Goal: Information Seeking & Learning: Learn about a topic

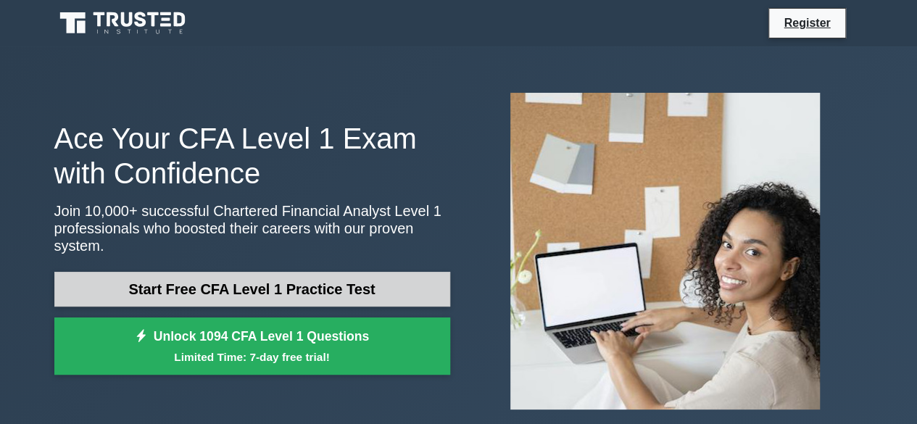
click at [271, 276] on link "Start Free CFA Level 1 Practice Test" at bounding box center [252, 289] width 396 height 35
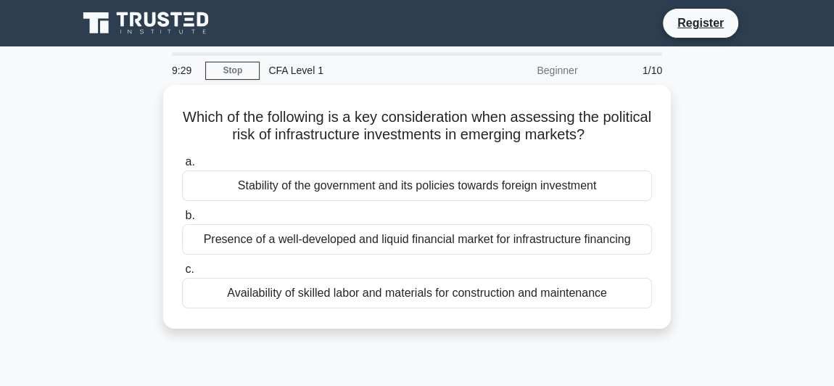
drag, startPoint x: 907, startPoint y: 1, endPoint x: 82, endPoint y: 149, distance: 838.3
click at [82, 149] on div "Which of the following is a key consideration when assessing the political risk…" at bounding box center [417, 215] width 696 height 261
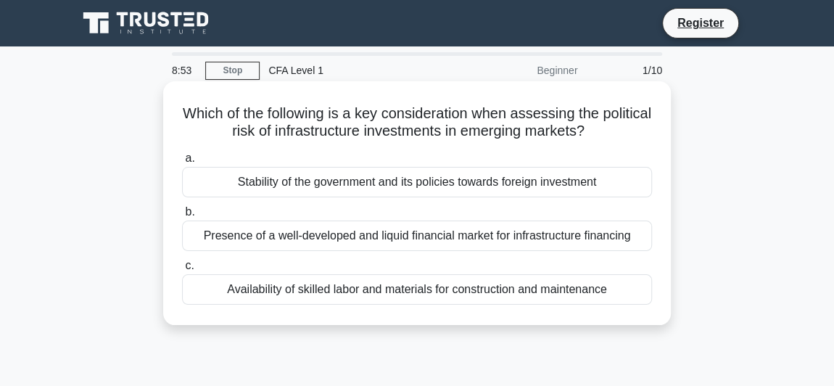
click at [265, 189] on div "Stability of the government and its policies towards foreign investment" at bounding box center [417, 182] width 470 height 30
click at [182, 163] on input "a. Stability of the government and its policies towards foreign investment" at bounding box center [182, 158] width 0 height 9
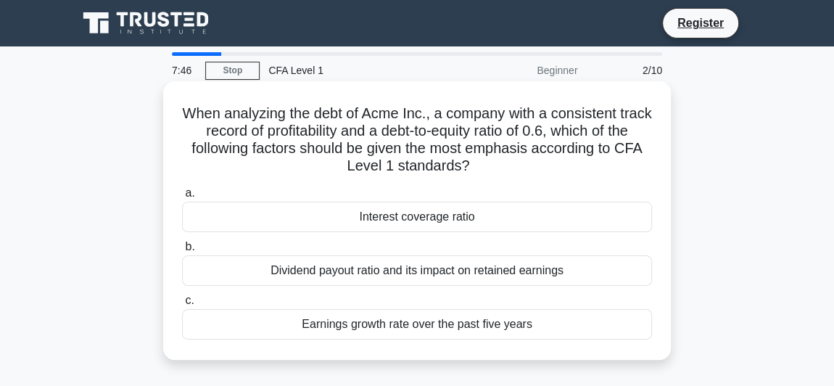
click at [383, 277] on div "Dividend payout ratio and its impact on retained earnings" at bounding box center [417, 270] width 470 height 30
click at [182, 252] on input "b. Dividend payout ratio and its impact on retained earnings" at bounding box center [182, 246] width 0 height 9
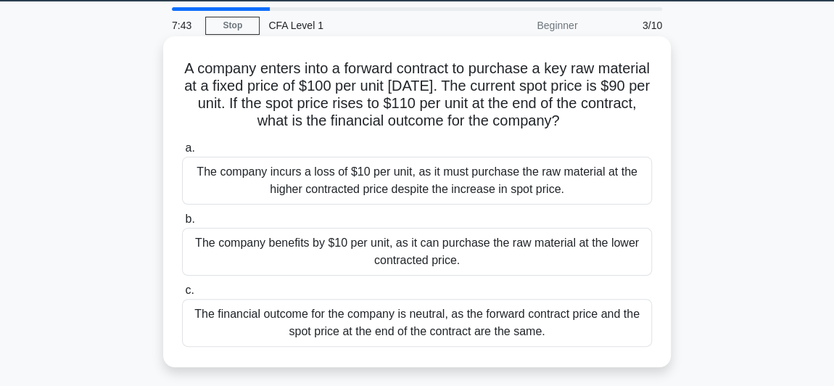
scroll to position [65, 0]
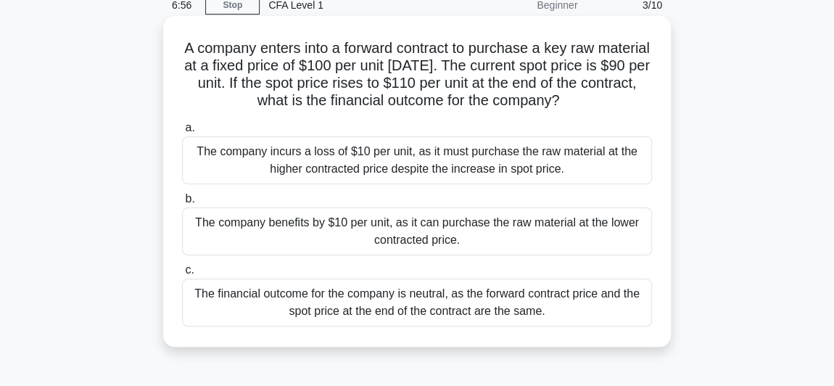
click at [419, 240] on div "The company benefits by $10 per unit, as it can purchase the raw material at th…" at bounding box center [417, 231] width 470 height 48
click at [182, 204] on input "b. The company benefits by $10 per unit, as it can purchase the raw material at…" at bounding box center [182, 198] width 0 height 9
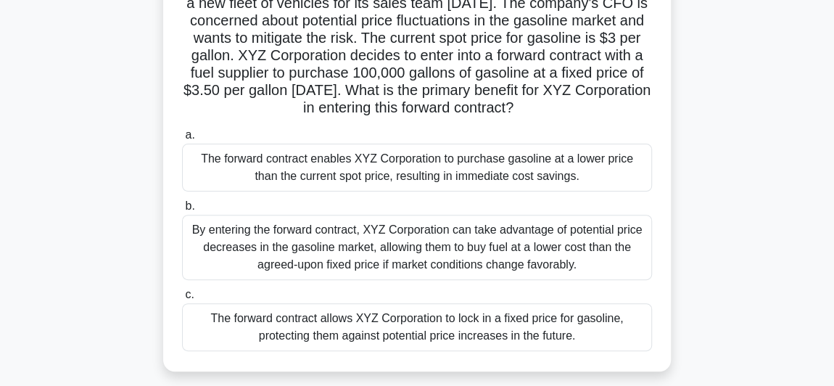
scroll to position [197, 0]
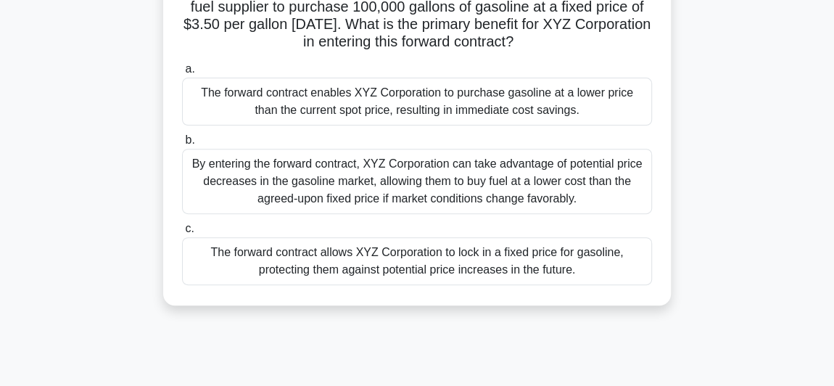
click at [320, 285] on div "The forward contract allows XYZ Corporation to lock in a fixed price for gasoli…" at bounding box center [417, 261] width 470 height 48
click at [182, 233] on input "c. The forward contract allows XYZ Corporation to lock in a fixed price for gas…" at bounding box center [182, 228] width 0 height 9
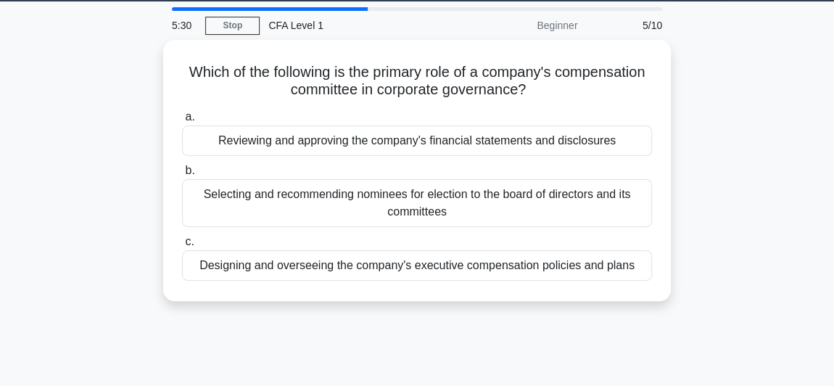
scroll to position [65, 0]
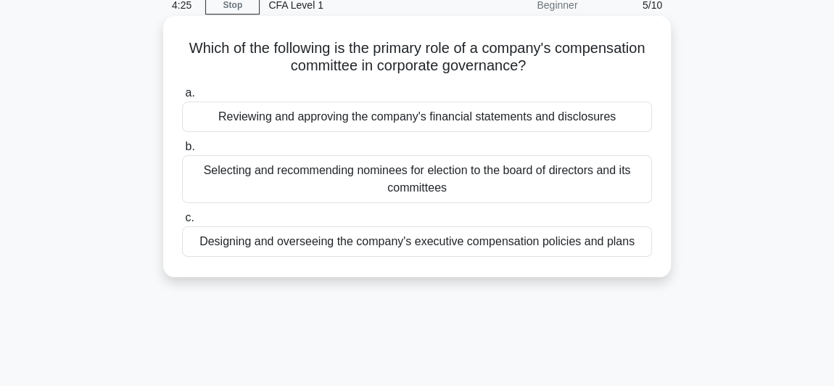
click at [521, 241] on div "Designing and overseeing the company's executive compensation policies and plans" at bounding box center [417, 241] width 470 height 30
click at [182, 223] on input "c. Designing and overseeing the company's executive compensation policies and p…" at bounding box center [182, 217] width 0 height 9
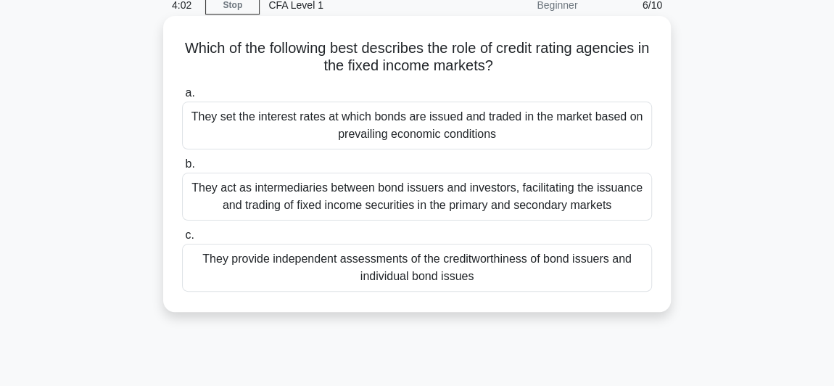
click at [432, 272] on div "They provide independent assessments of the creditworthiness of bond issuers an…" at bounding box center [417, 268] width 470 height 48
click at [182, 240] on input "c. They provide independent assessments of the creditworthiness of bond issuers…" at bounding box center [182, 235] width 0 height 9
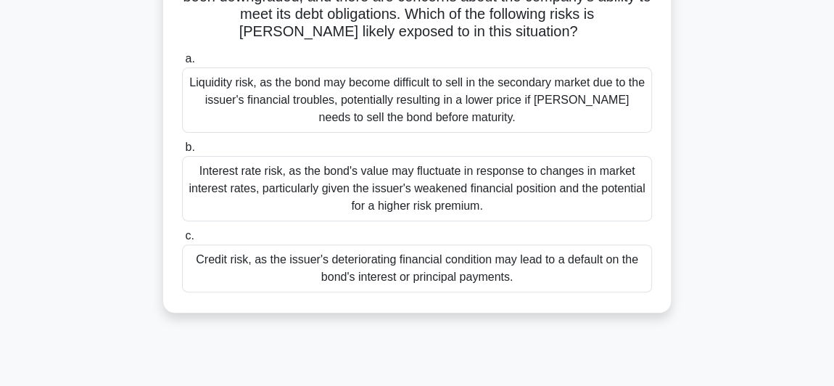
scroll to position [131, 0]
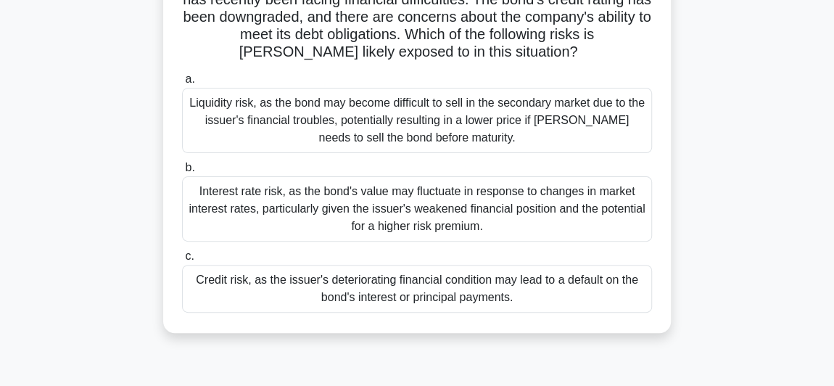
click at [323, 111] on div "Liquidity risk, as the bond may become difficult to sell in the secondary marke…" at bounding box center [417, 120] width 470 height 65
click at [182, 84] on input "a. Liquidity risk, as the bond may become difficult to sell in the secondary ma…" at bounding box center [182, 79] width 0 height 9
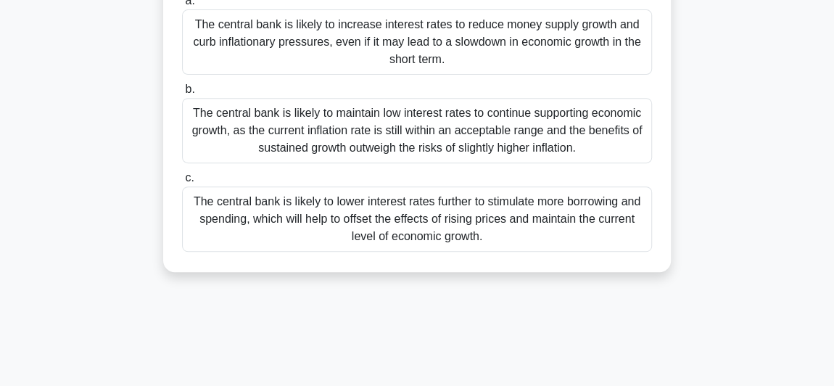
scroll to position [199, 0]
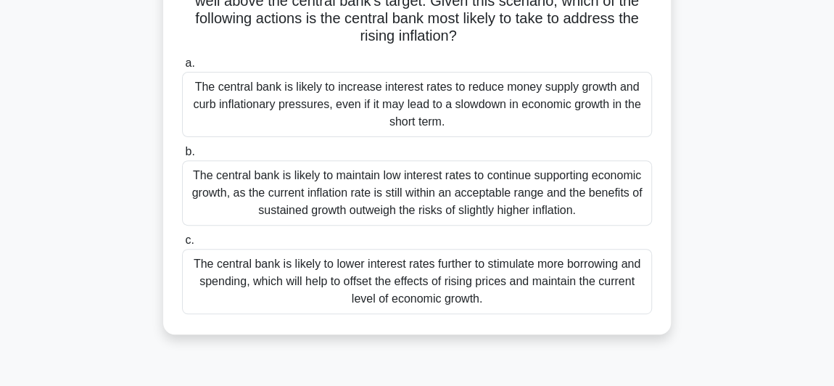
click at [439, 122] on div "The central bank is likely to increase interest rates to reduce money supply gr…" at bounding box center [417, 104] width 470 height 65
click at [182, 68] on input "a. The central bank is likely to increase interest rates to reduce money supply…" at bounding box center [182, 63] width 0 height 9
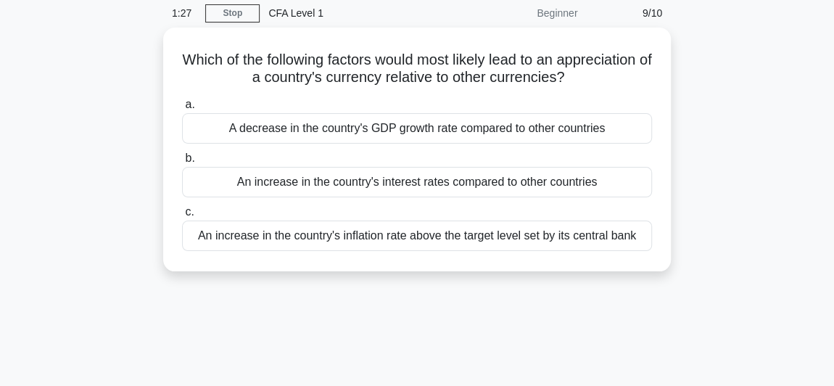
scroll to position [0, 0]
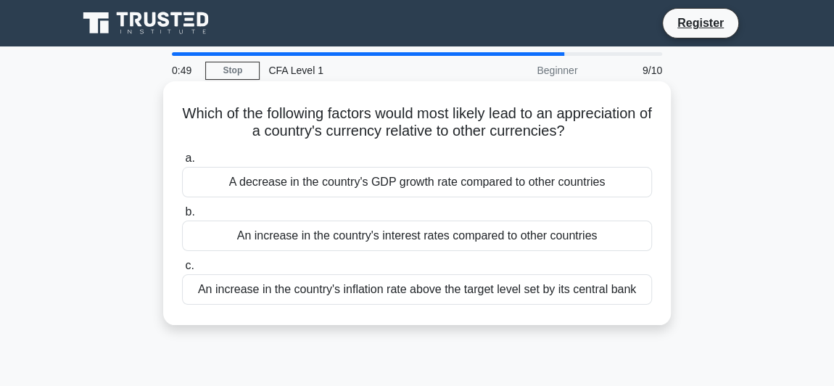
click at [465, 294] on div "An increase in the country's inflation rate above the target level set by its c…" at bounding box center [417, 289] width 470 height 30
click at [182, 270] on input "c. An increase in the country's inflation rate above the target level set by it…" at bounding box center [182, 265] width 0 height 9
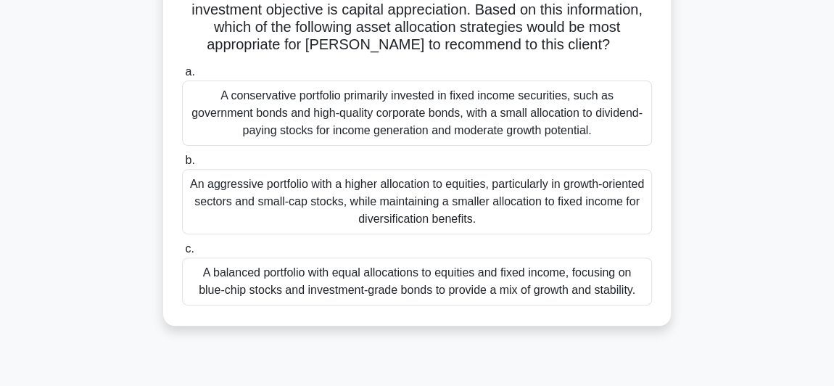
scroll to position [197, 0]
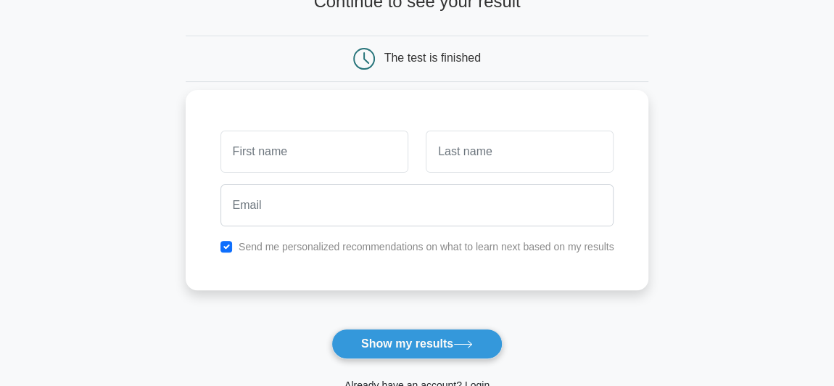
scroll to position [131, 0]
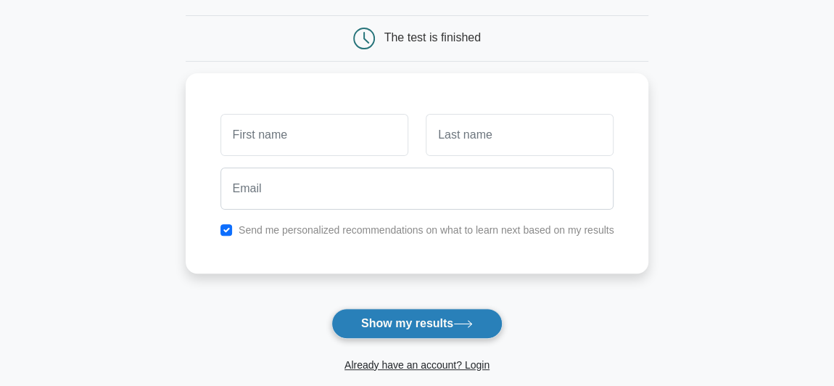
click at [357, 308] on button "Show my results" at bounding box center [416, 323] width 171 height 30
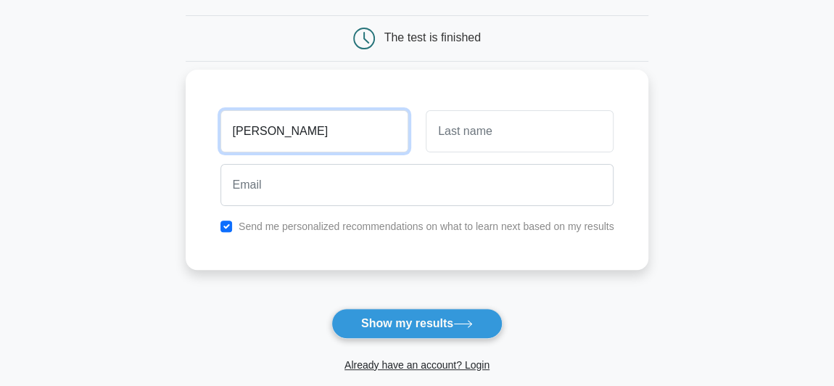
type input "John"
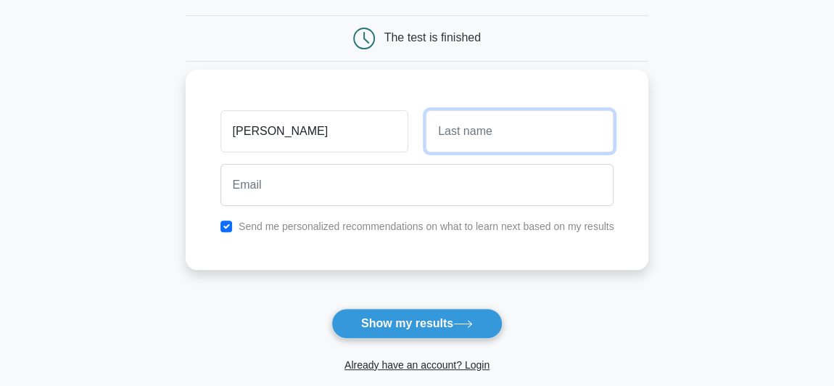
click at [471, 128] on input "text" at bounding box center [520, 131] width 188 height 42
type input "[PERSON_NAME]"
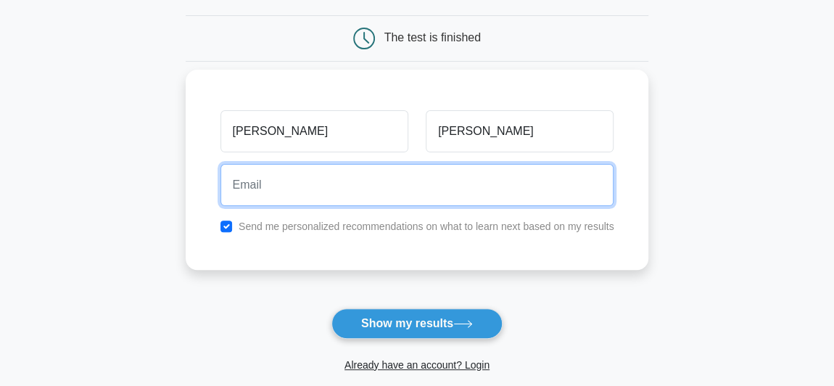
click at [323, 197] on input "email" at bounding box center [417, 185] width 394 height 42
type input "tharakanjohn730@gmail.com"
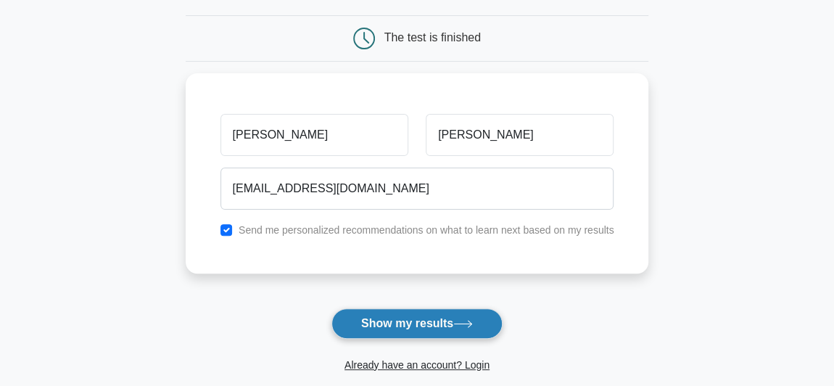
click at [418, 323] on button "Show my results" at bounding box center [416, 323] width 171 height 30
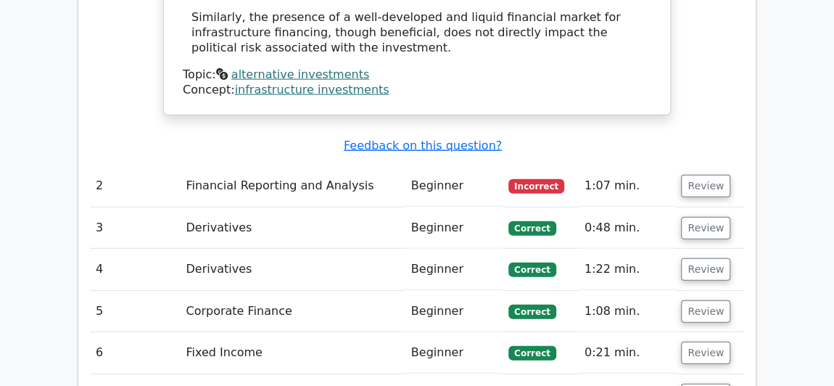
scroll to position [1635, 0]
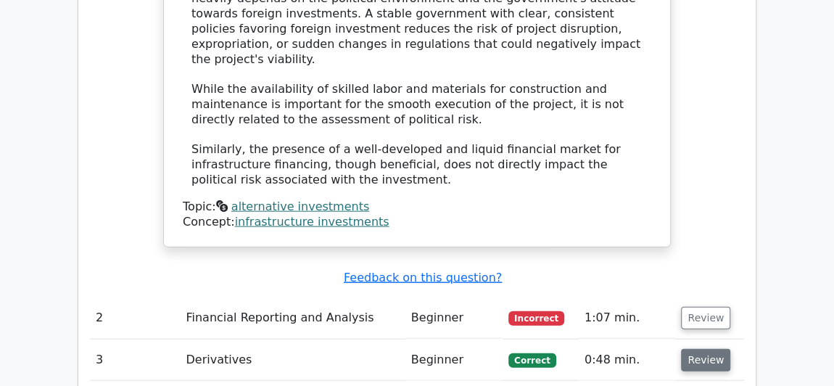
click at [707, 349] on button "Review" at bounding box center [705, 360] width 49 height 22
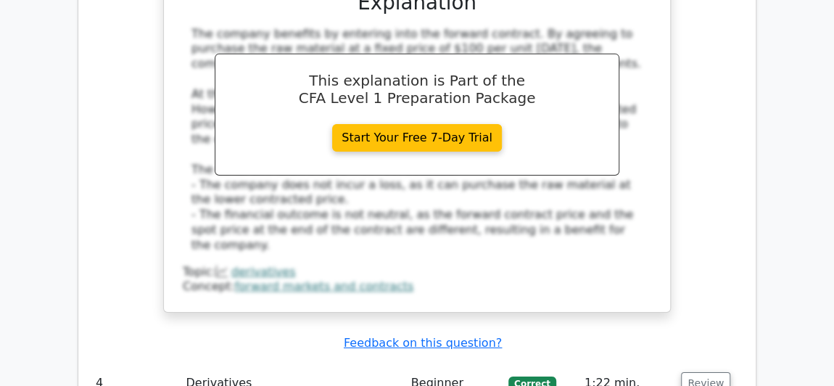
scroll to position [2360, 0]
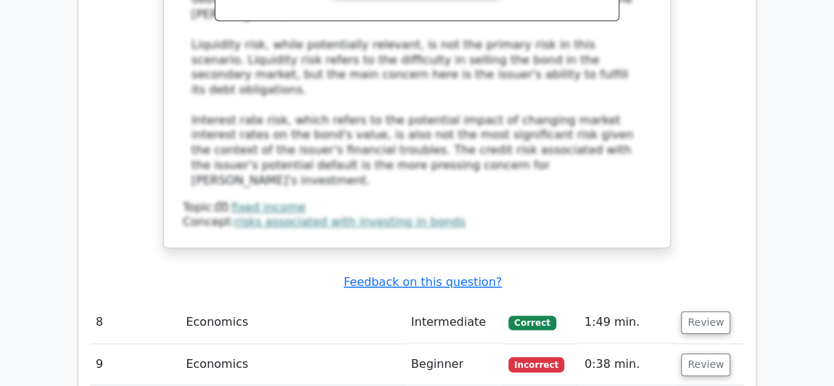
scroll to position [3547, 0]
